Goal: Task Accomplishment & Management: Use online tool/utility

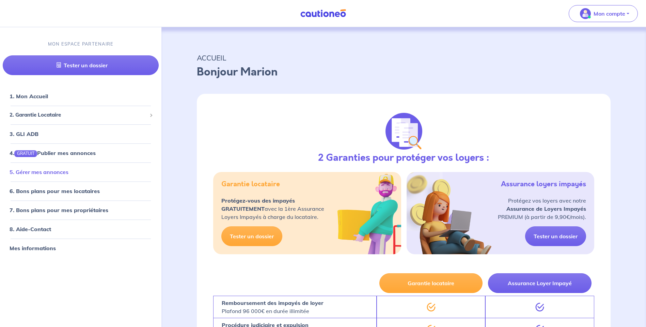
click at [36, 173] on link "5. Gérer mes annonces" at bounding box center [39, 172] width 59 height 7
click at [27, 115] on span "2. Garantie Locataire" at bounding box center [78, 115] width 137 height 8
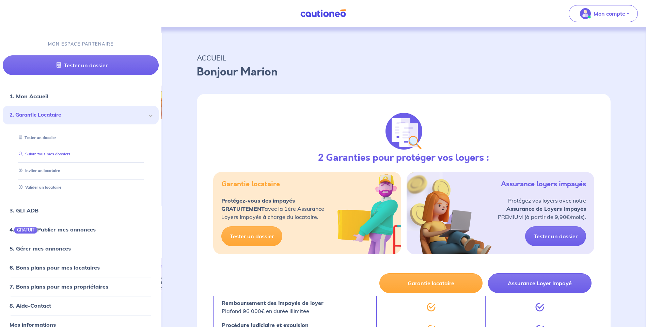
click at [38, 152] on link "Suivre tous mes dossiers" at bounding box center [43, 154] width 54 height 5
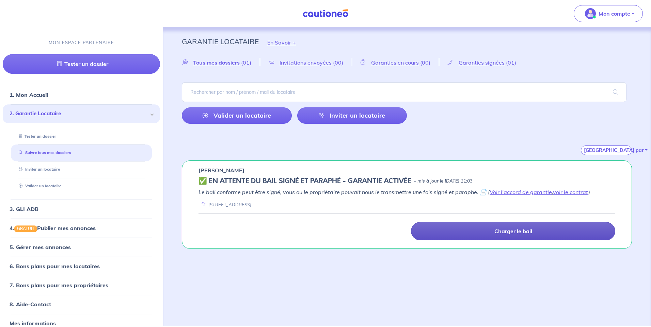
click at [495, 230] on p "Charger le bail" at bounding box center [513, 231] width 38 height 7
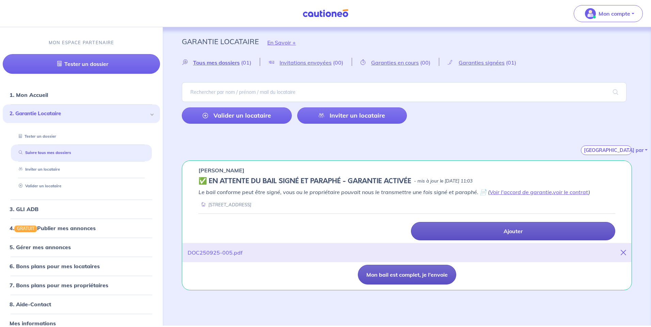
click at [399, 275] on button "Mon bail est complet, je l'envoie" at bounding box center [407, 275] width 98 height 20
